Goal: Information Seeking & Learning: Learn about a topic

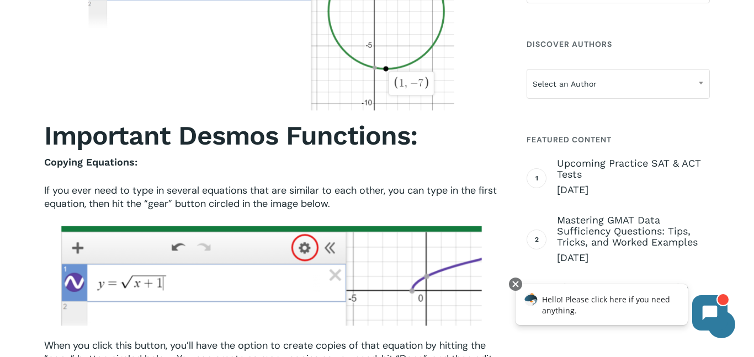
scroll to position [1860, 0]
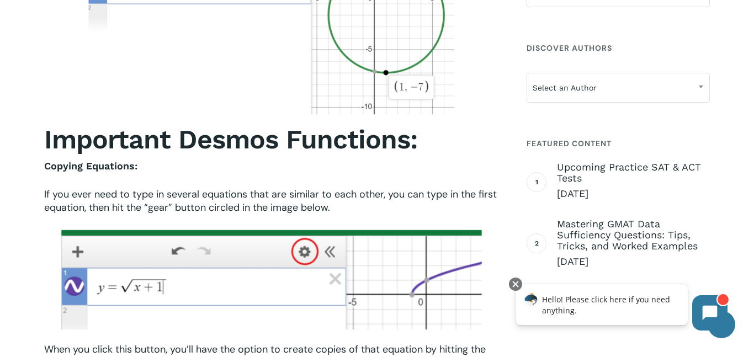
click at [254, 197] on span "If you ever need to type in several equations that are similar to each other, y…" at bounding box center [270, 201] width 453 height 27
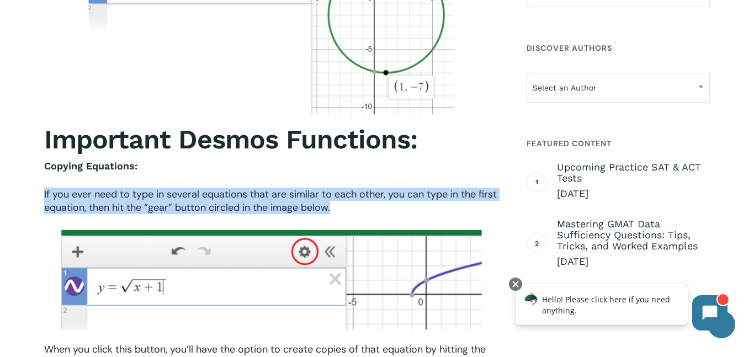
click at [254, 197] on span "If you ever need to type in several equations that are similar to each other, y…" at bounding box center [270, 201] width 453 height 27
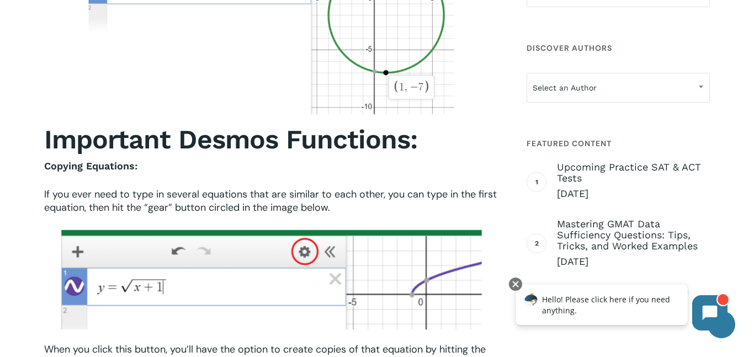
click at [254, 197] on span "If you ever need to type in several equations that are similar to each other, y…" at bounding box center [270, 201] width 453 height 27
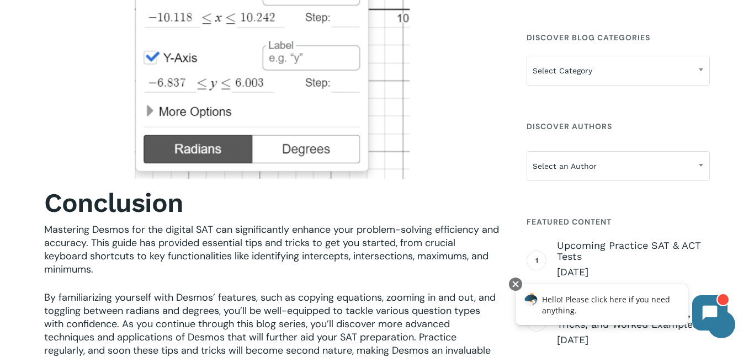
scroll to position [2936, 0]
